Goal: Task Accomplishment & Management: Manage account settings

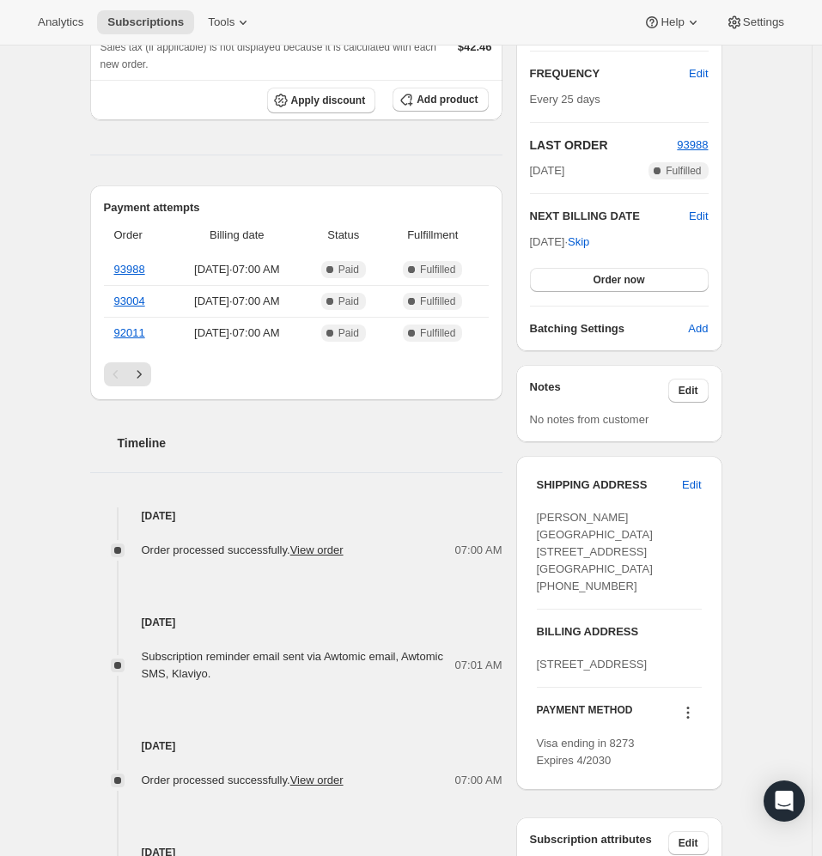
scroll to position [306, 0]
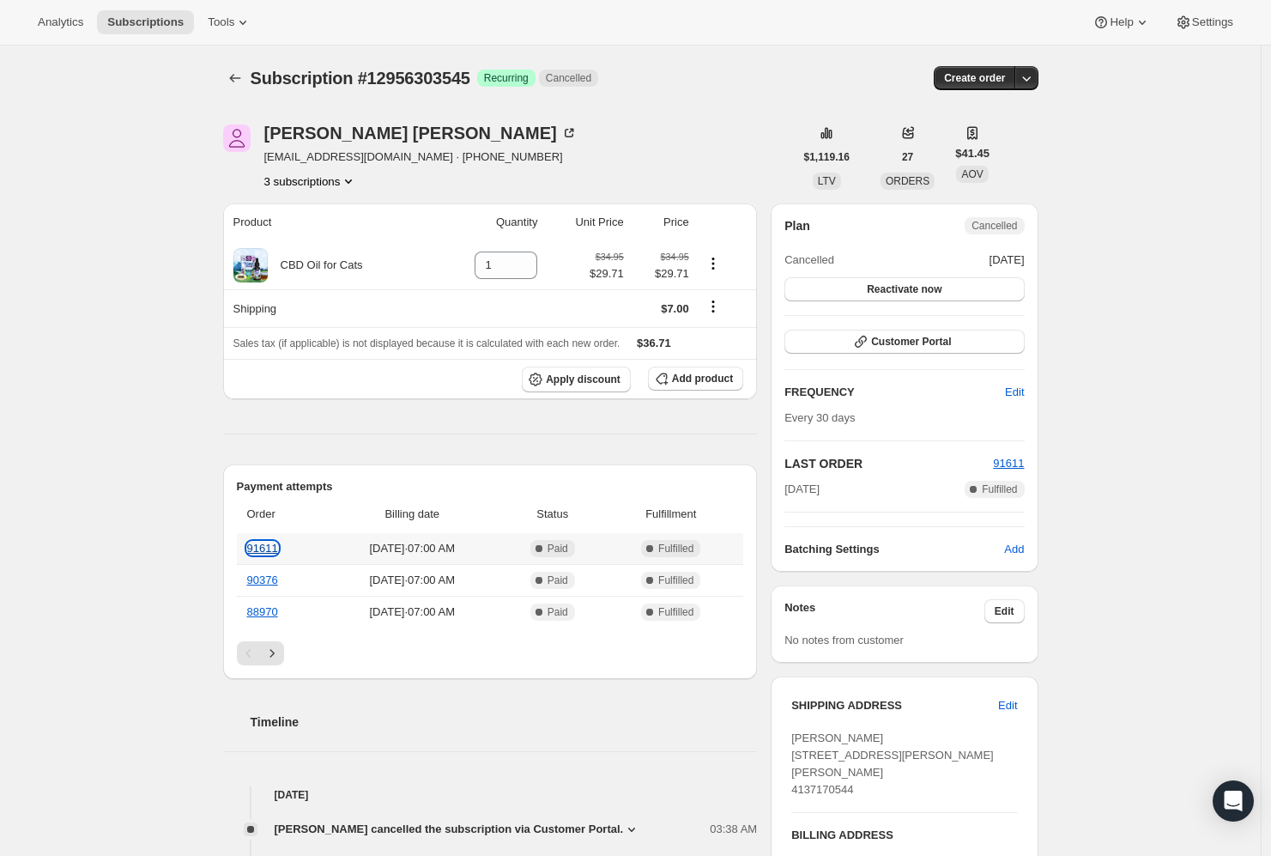
click at [259, 543] on link "91611" at bounding box center [262, 548] width 31 height 13
click at [342, 193] on div "[PERSON_NAME] [EMAIL_ADDRESS][DOMAIN_NAME] · [PHONE_NUMBER] 3 subscriptions $1,…" at bounding box center [623, 707] width 829 height 1220
click at [340, 181] on button "3 subscriptions" at bounding box center [311, 181] width 94 height 17
click at [181, 216] on div "Subscription #12956303545. This page is ready Subscription #12956303545 Success…" at bounding box center [630, 707] width 1261 height 1323
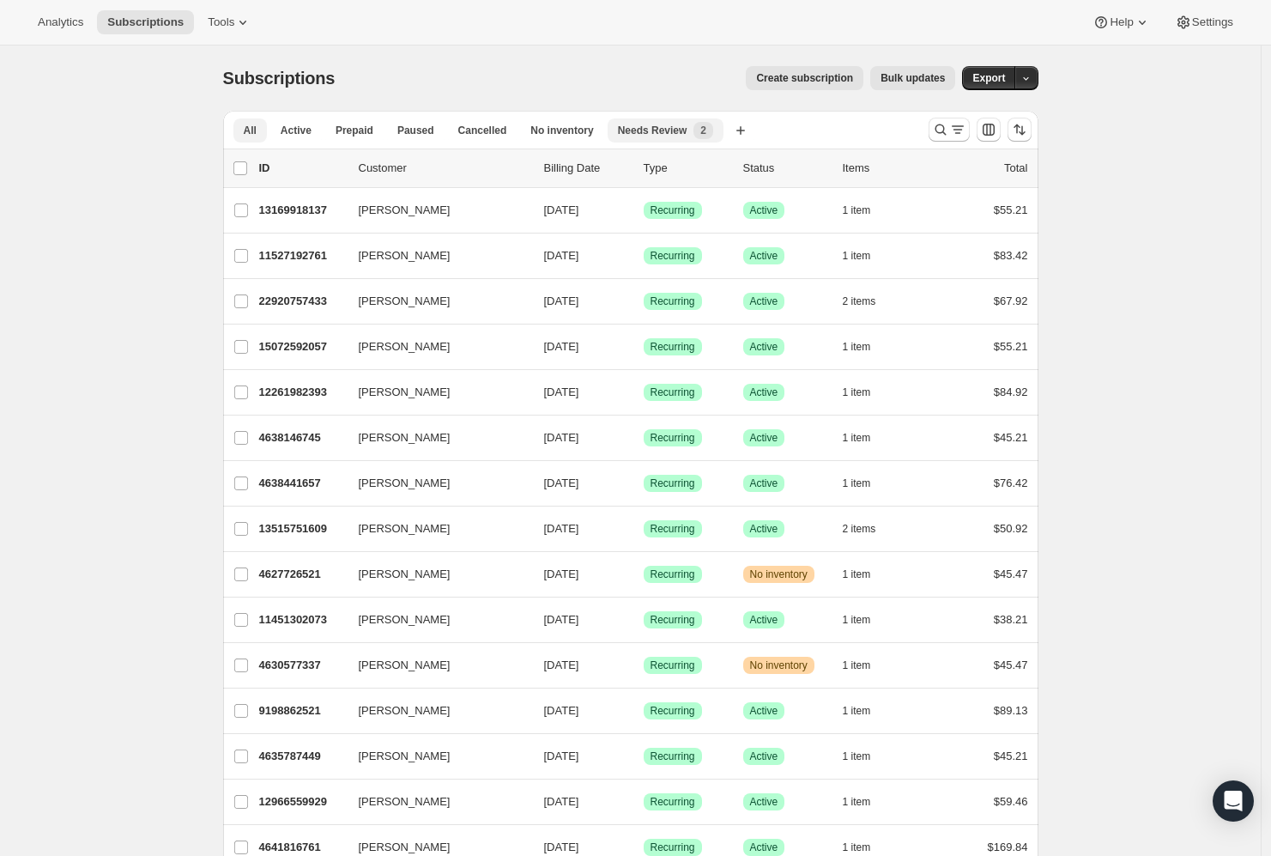
click at [682, 139] on button "Needs Review New 2" at bounding box center [666, 130] width 116 height 24
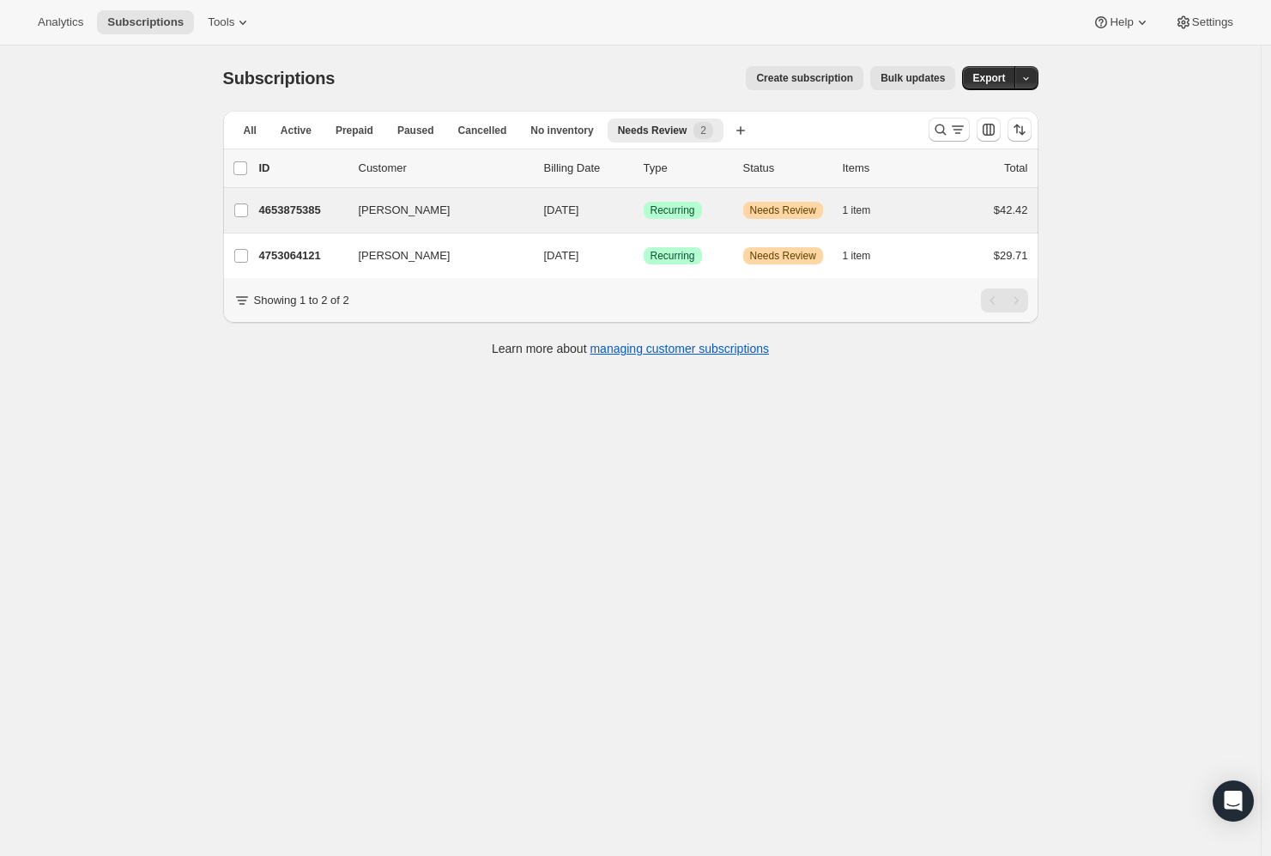
click at [300, 225] on div "[PERSON_NAME] 4653875385 [PERSON_NAME] [DATE] Success Recurring Warning Needs R…" at bounding box center [631, 210] width 816 height 45
click at [318, 217] on p "4653875385" at bounding box center [302, 210] width 86 height 17
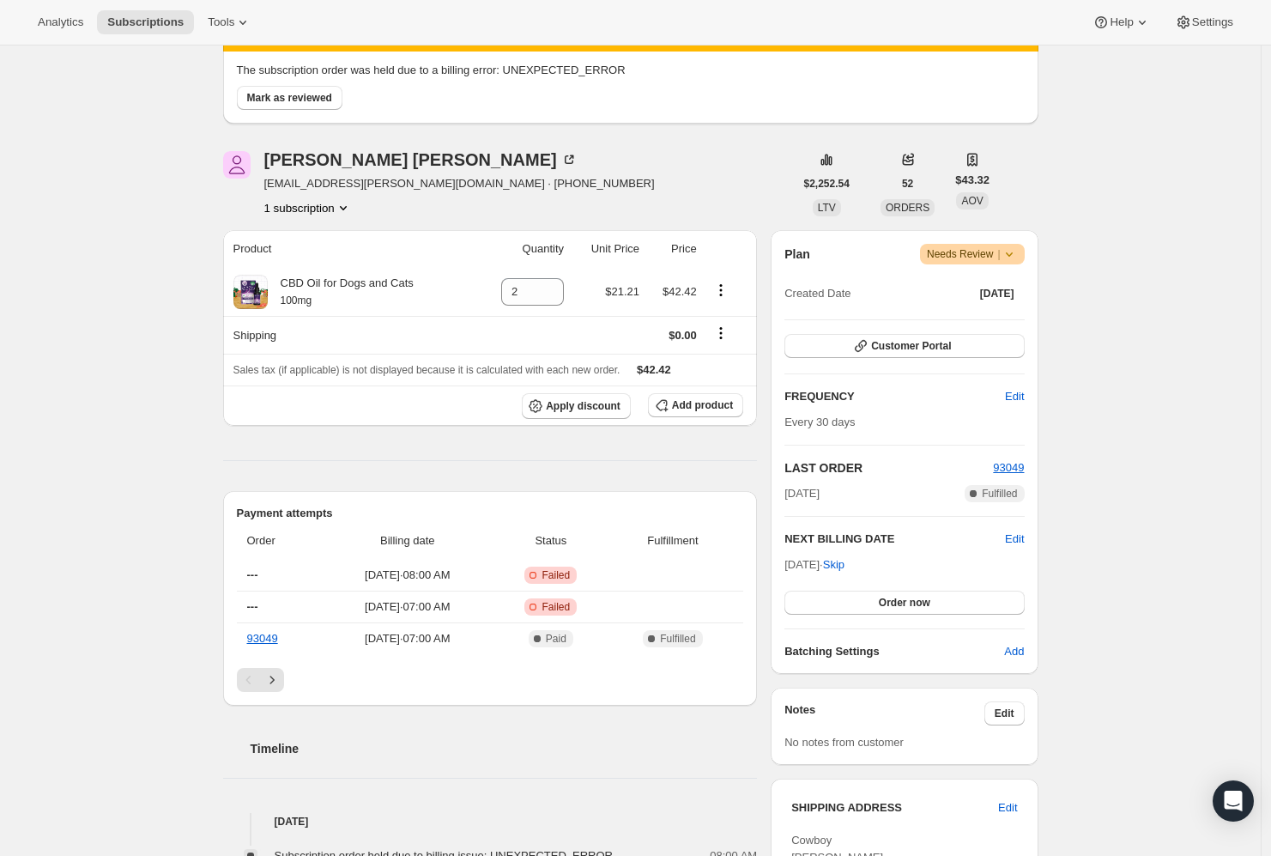
scroll to position [51, 0]
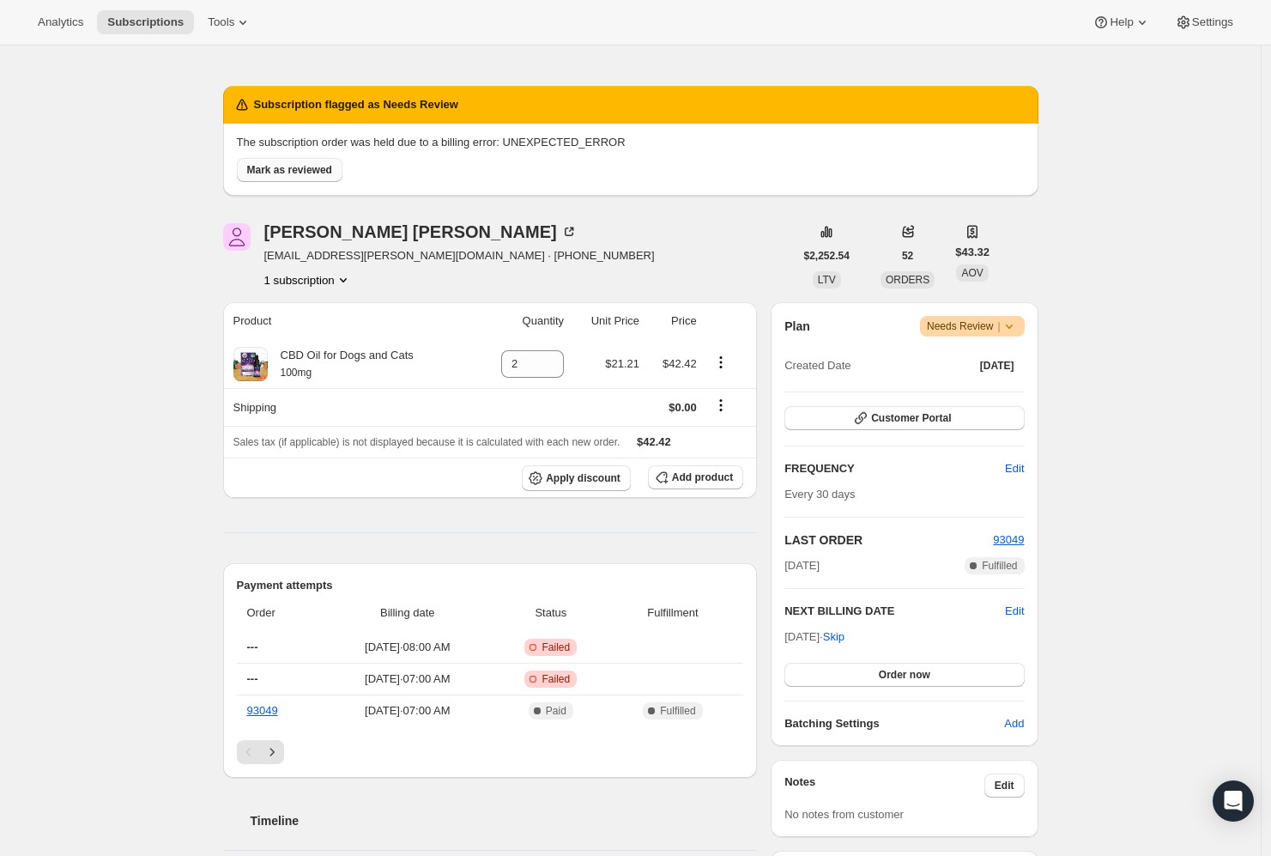
click at [321, 164] on span "Mark as reviewed" at bounding box center [289, 170] width 85 height 14
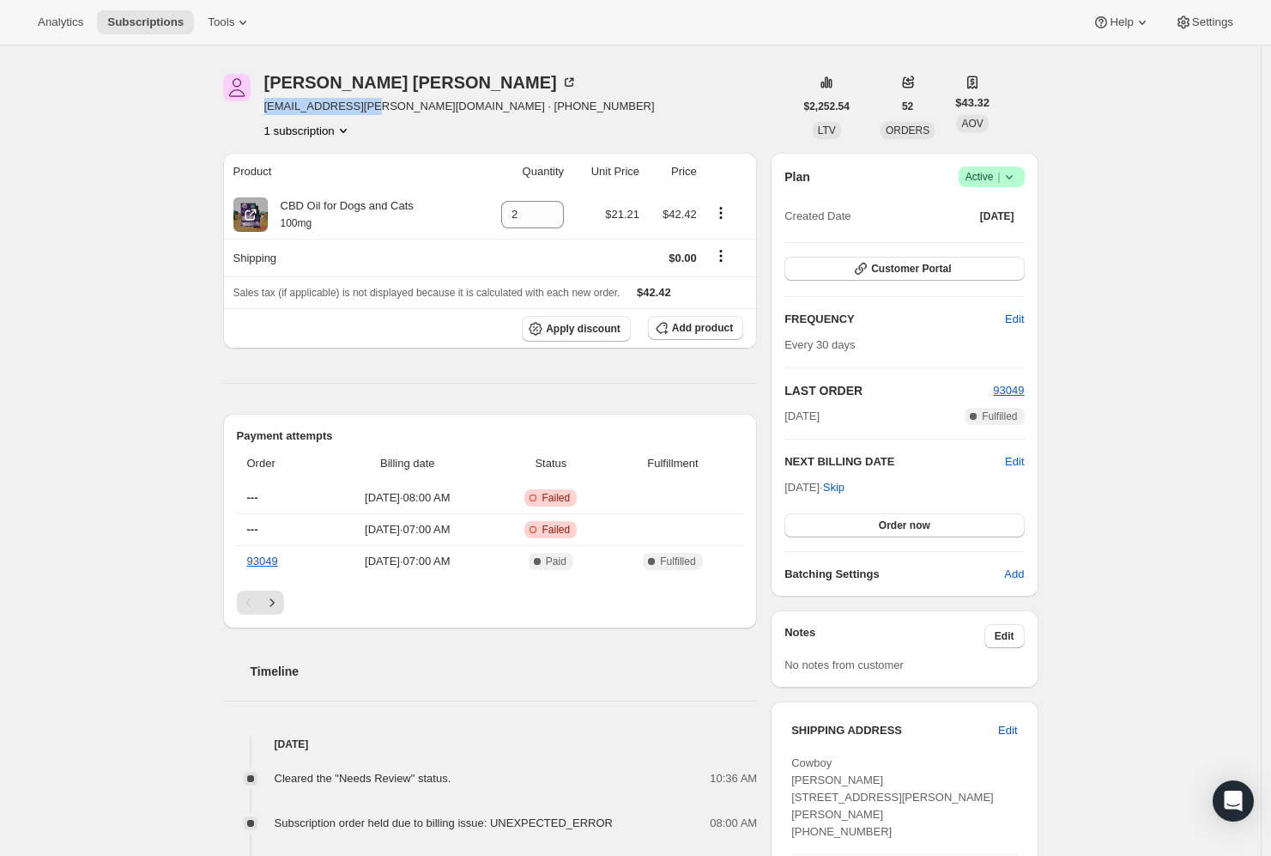
drag, startPoint x: 269, startPoint y: 111, endPoint x: 385, endPoint y: 109, distance: 115.9
click at [385, 109] on span "[EMAIL_ADDRESS][PERSON_NAME][DOMAIN_NAME] · [PHONE_NUMBER]" at bounding box center [459, 106] width 391 height 17
copy span "[EMAIL_ADDRESS][PERSON_NAME][DOMAIN_NAME]"
click at [950, 268] on span "Customer Portal" at bounding box center [911, 269] width 80 height 14
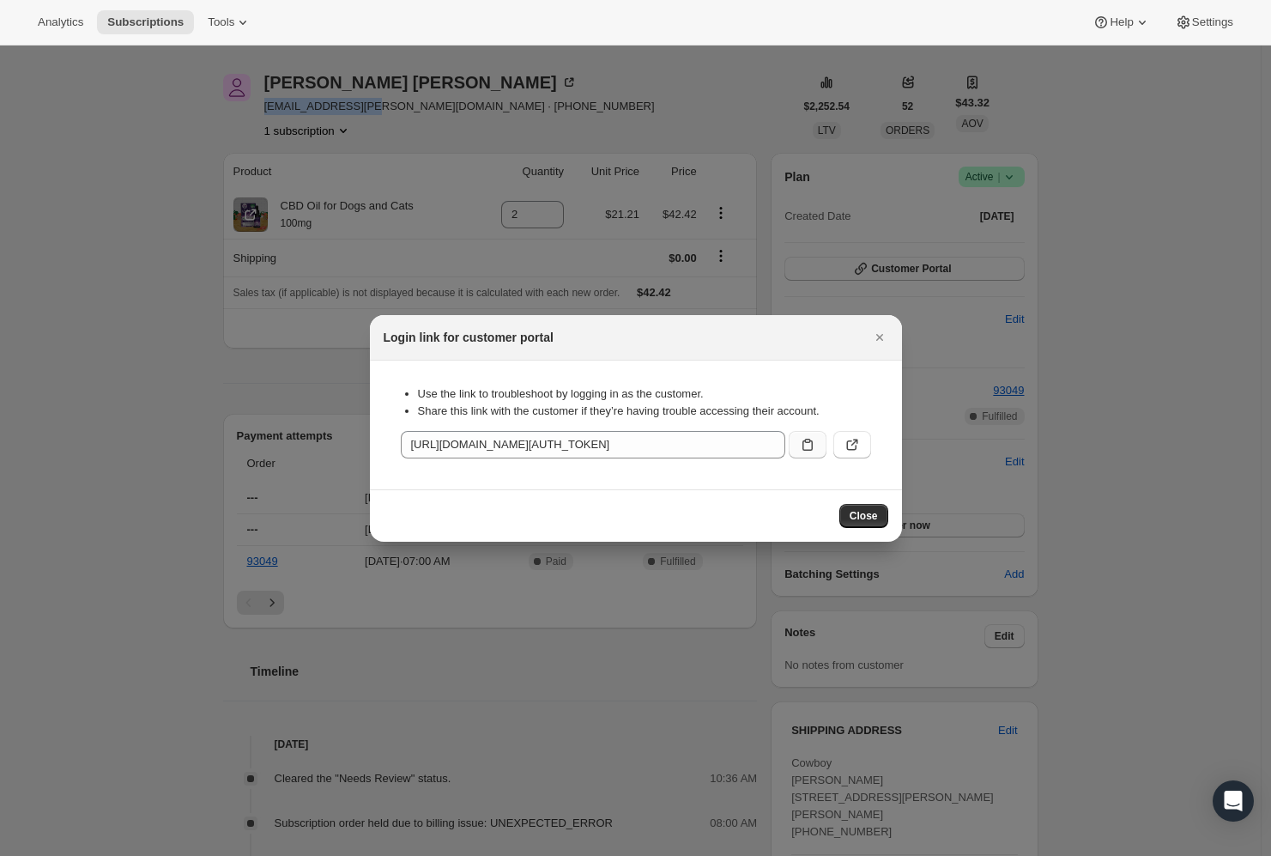
click at [805, 435] on button ":rqq:" at bounding box center [808, 444] width 38 height 27
click at [864, 515] on span "Close" at bounding box center [864, 516] width 28 height 14
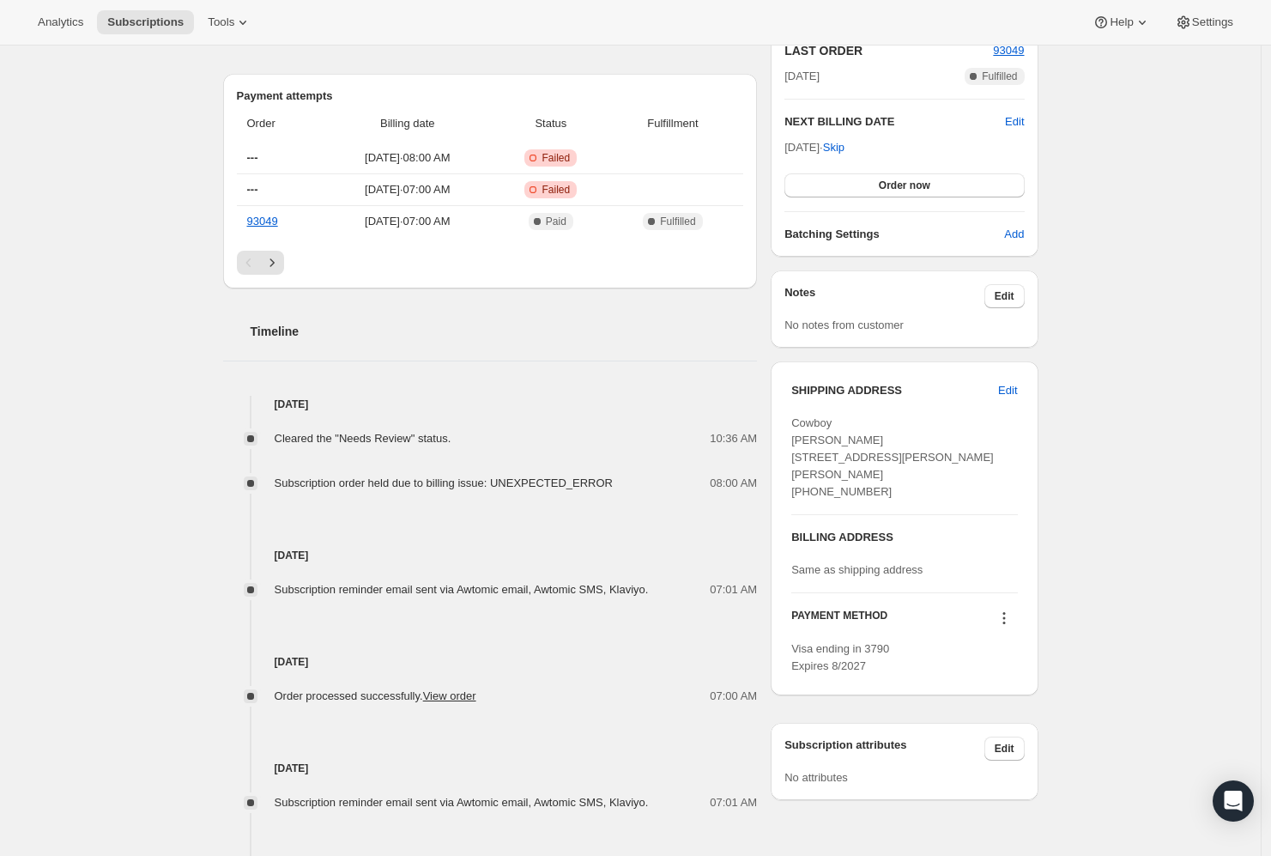
scroll to position [418, 0]
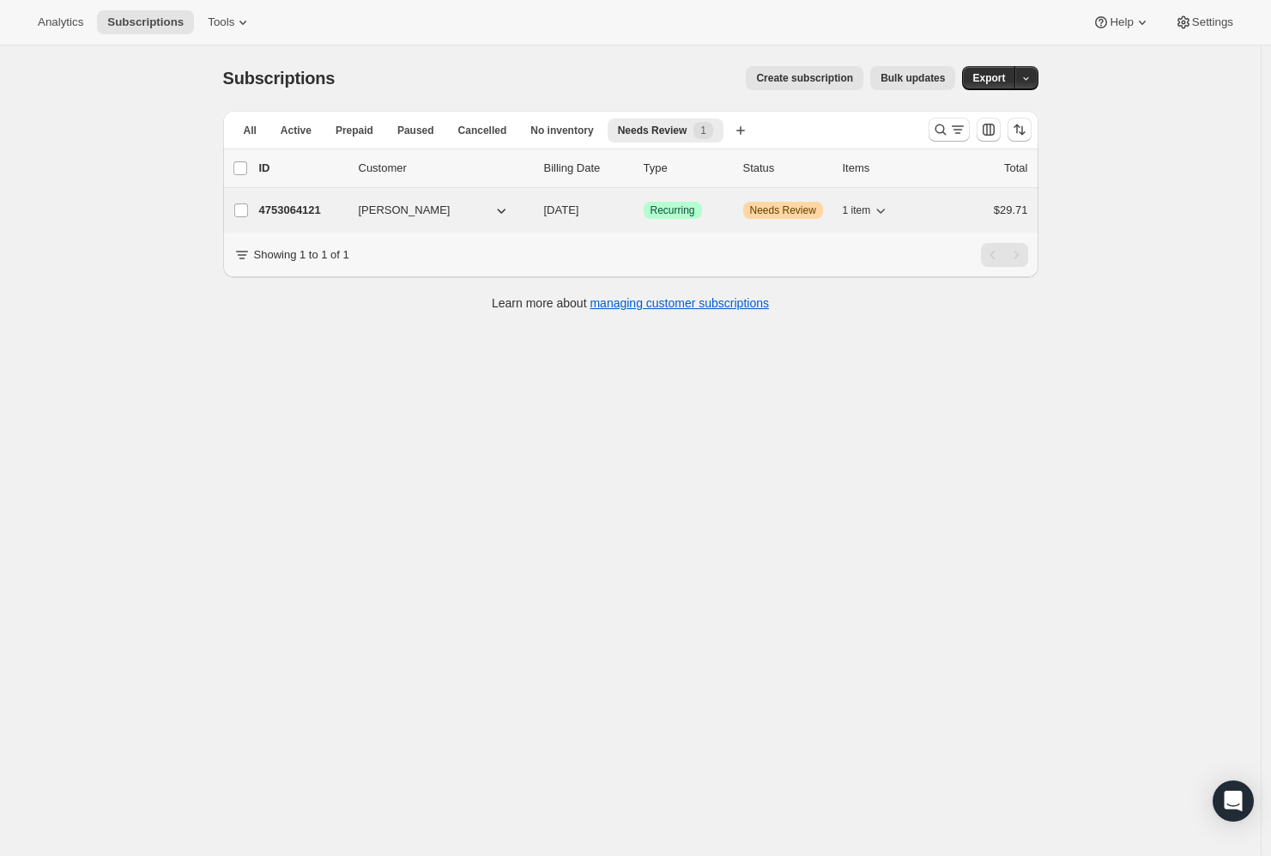
click at [285, 204] on p "4753064121" at bounding box center [302, 210] width 86 height 17
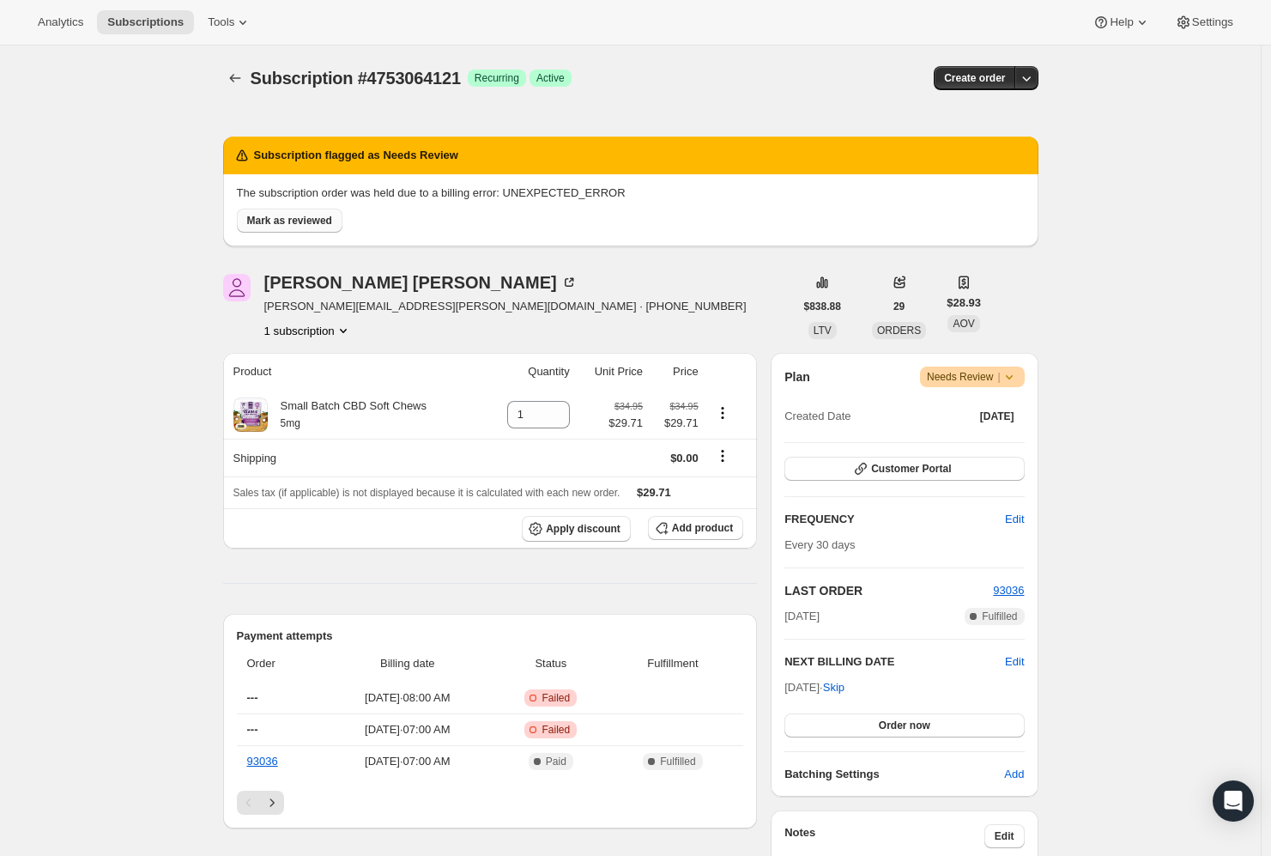
click at [329, 226] on span "Mark as reviewed" at bounding box center [289, 221] width 85 height 14
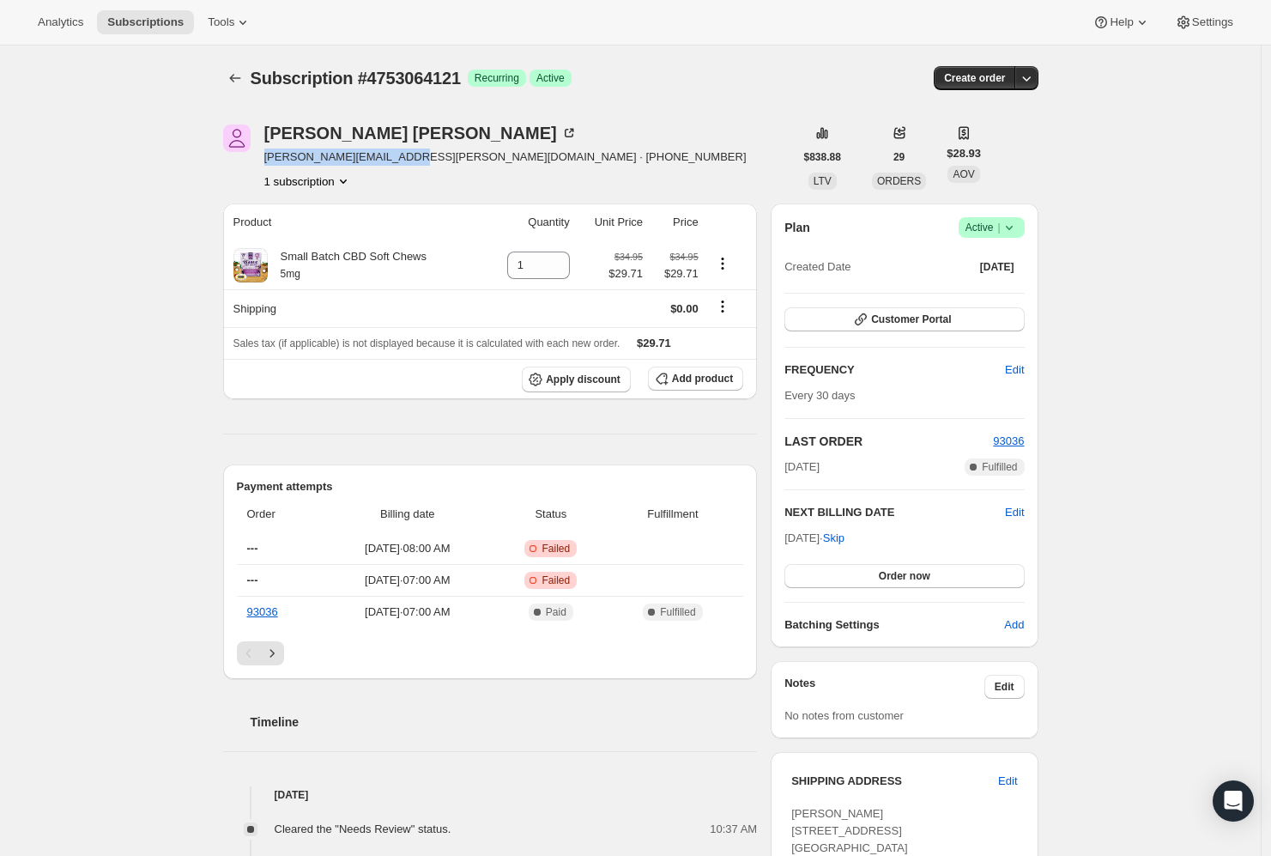
drag, startPoint x: 269, startPoint y: 154, endPoint x: 410, endPoint y: 155, distance: 140.8
click at [410, 155] on span "[PERSON_NAME][EMAIL_ADDRESS][PERSON_NAME][DOMAIN_NAME] · [PHONE_NUMBER]" at bounding box center [505, 157] width 482 height 17
copy span "[PERSON_NAME][EMAIL_ADDRESS][PERSON_NAME][DOMAIN_NAME]"
click at [951, 324] on span "Customer Portal" at bounding box center [911, 319] width 80 height 14
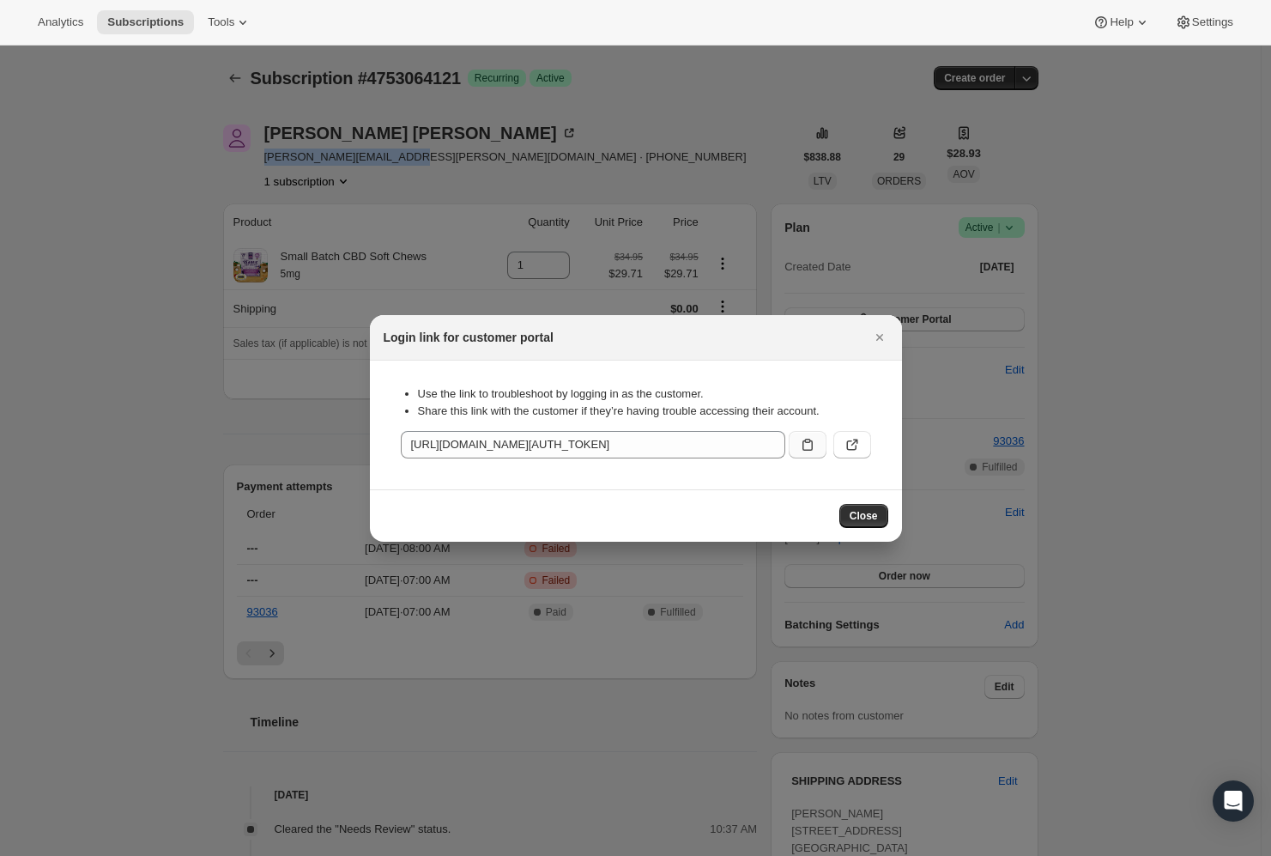
click at [806, 447] on icon ":r113:" at bounding box center [807, 444] width 17 height 17
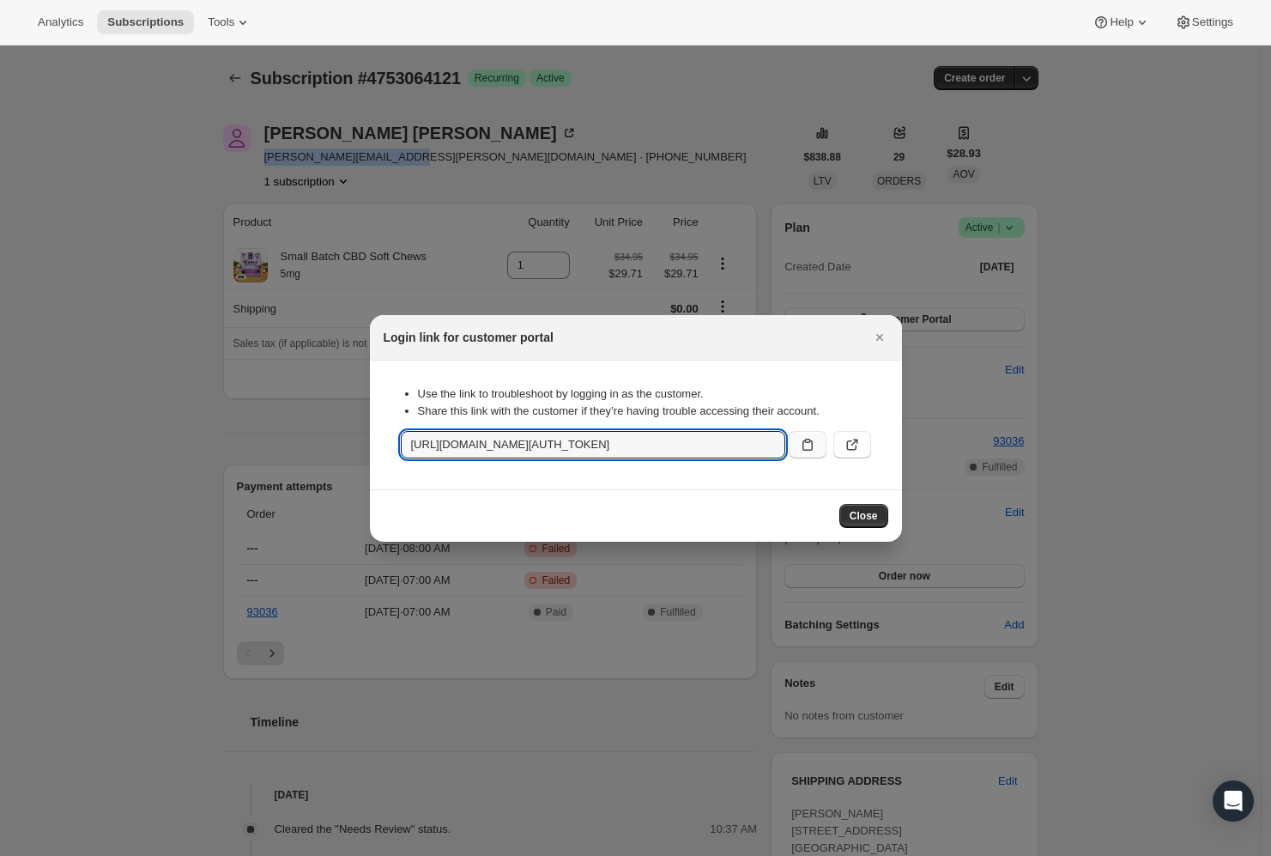
copy span "[PERSON_NAME][EMAIL_ADDRESS][PERSON_NAME][DOMAIN_NAME]"
click at [879, 523] on button "Close" at bounding box center [864, 516] width 49 height 24
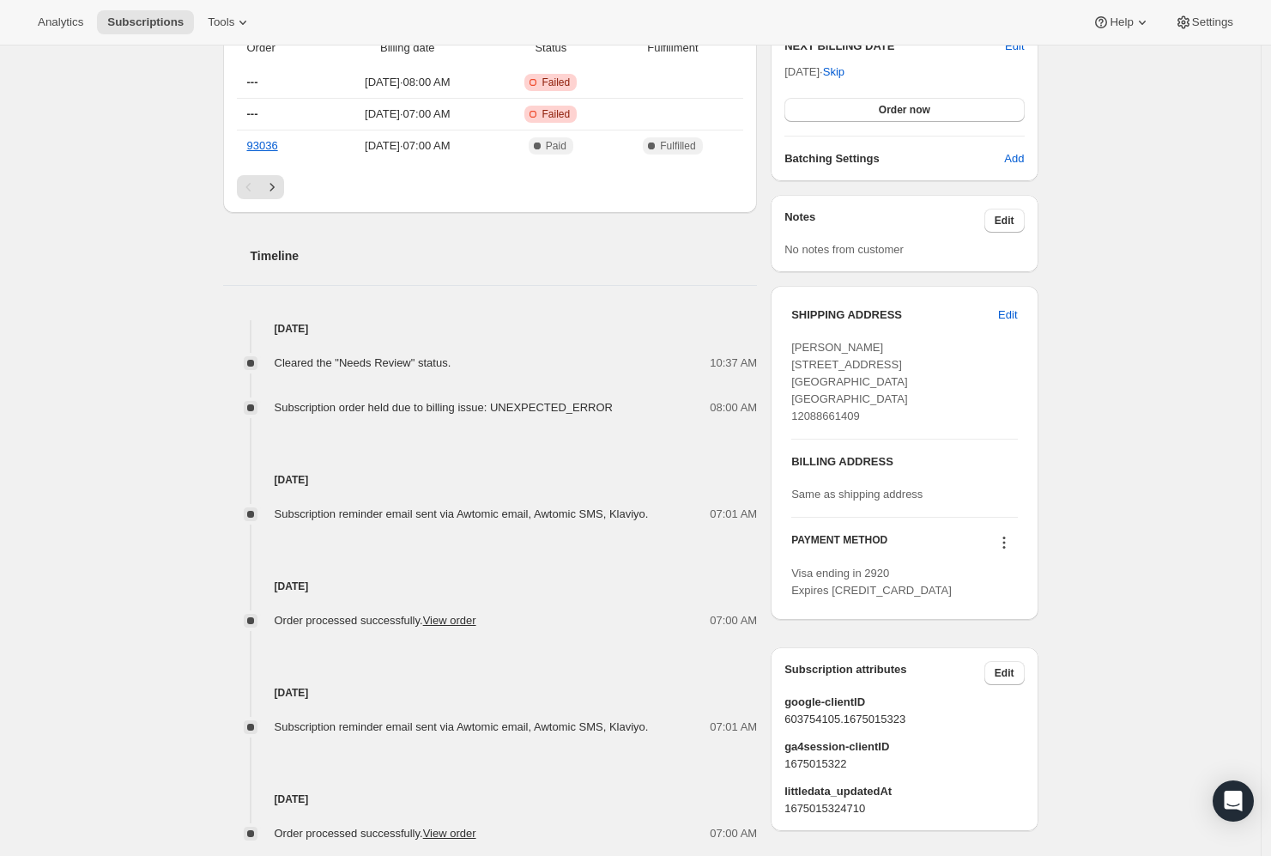
scroll to position [557, 0]
